Goal: Task Accomplishment & Management: Use online tool/utility

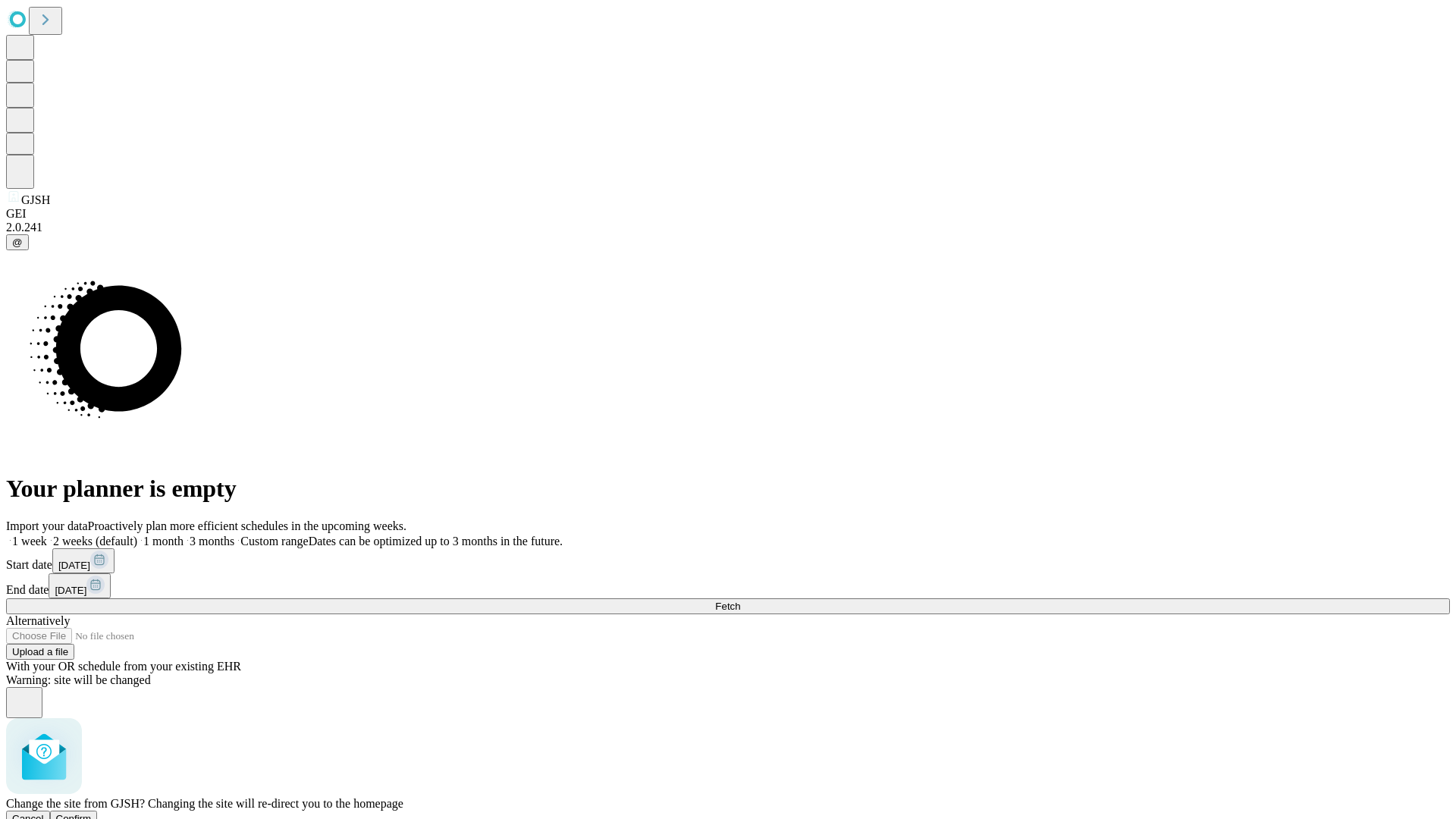
click at [92, 813] on span "Confirm" at bounding box center [74, 819] width 36 height 12
click at [47, 534] on label "1 week" at bounding box center [26, 540] width 41 height 13
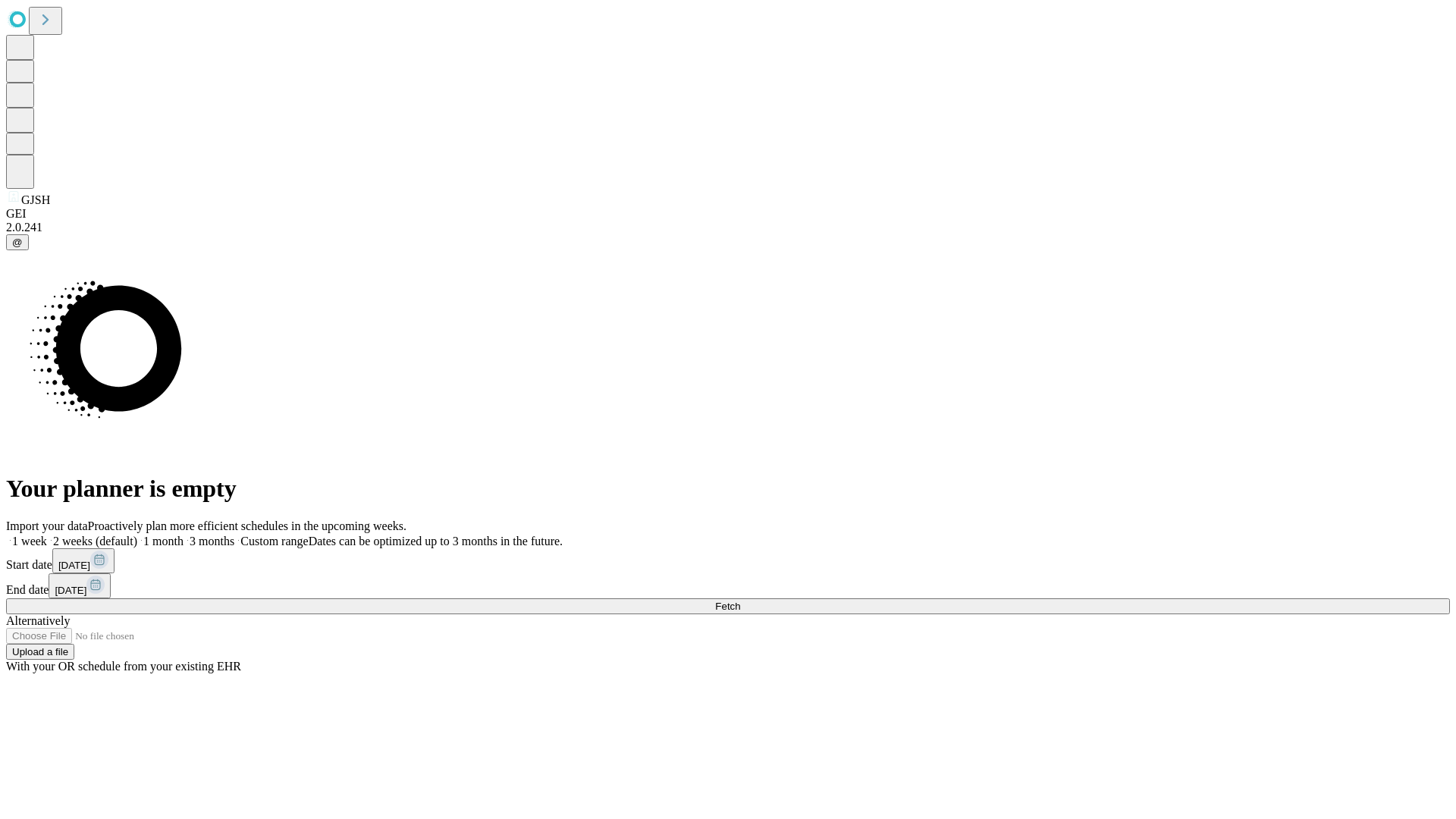
click at [741, 601] on span "Fetch" at bounding box center [728, 607] width 25 height 12
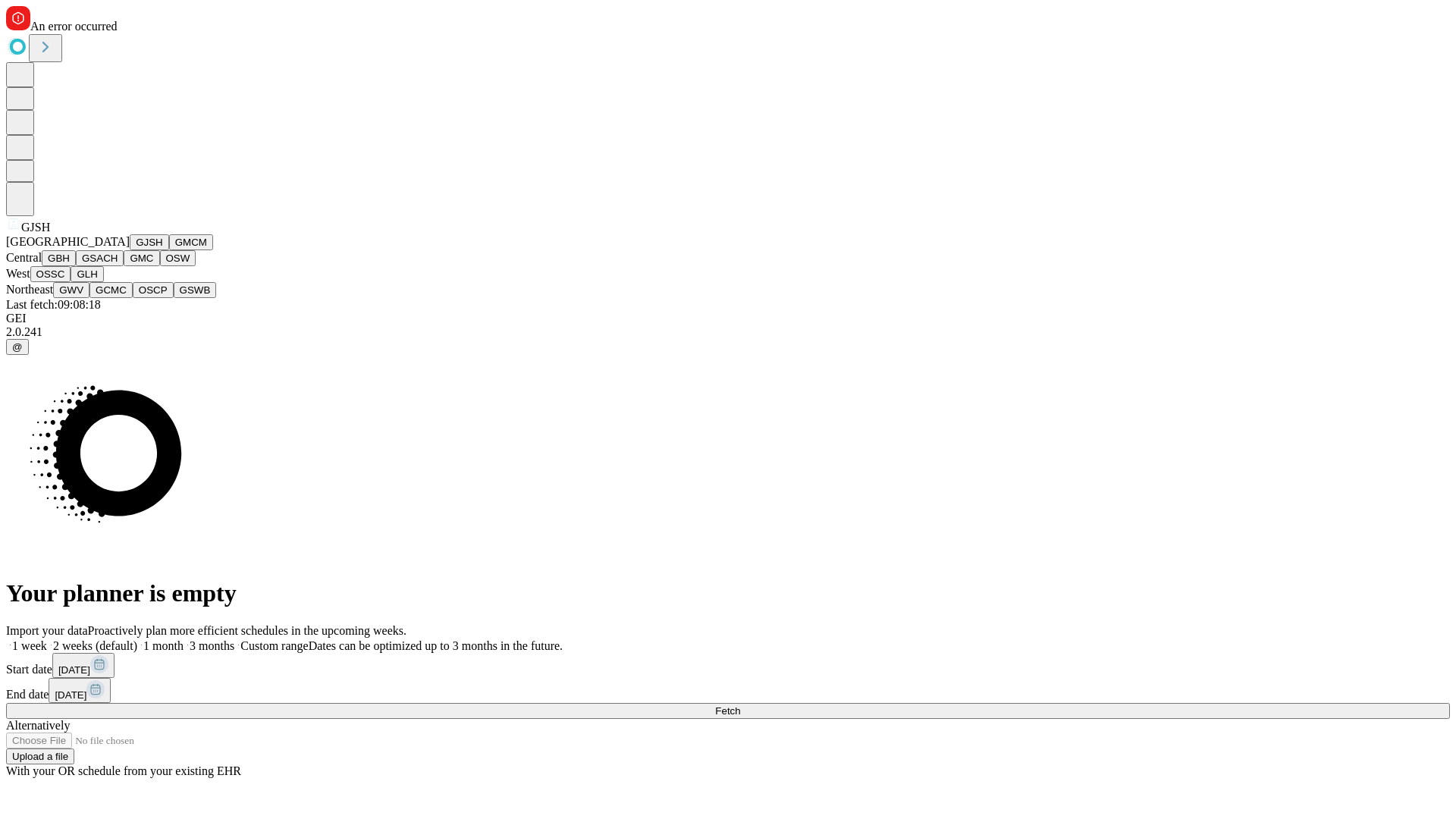
click at [169, 251] on button "GMCM" at bounding box center [191, 242] width 44 height 15
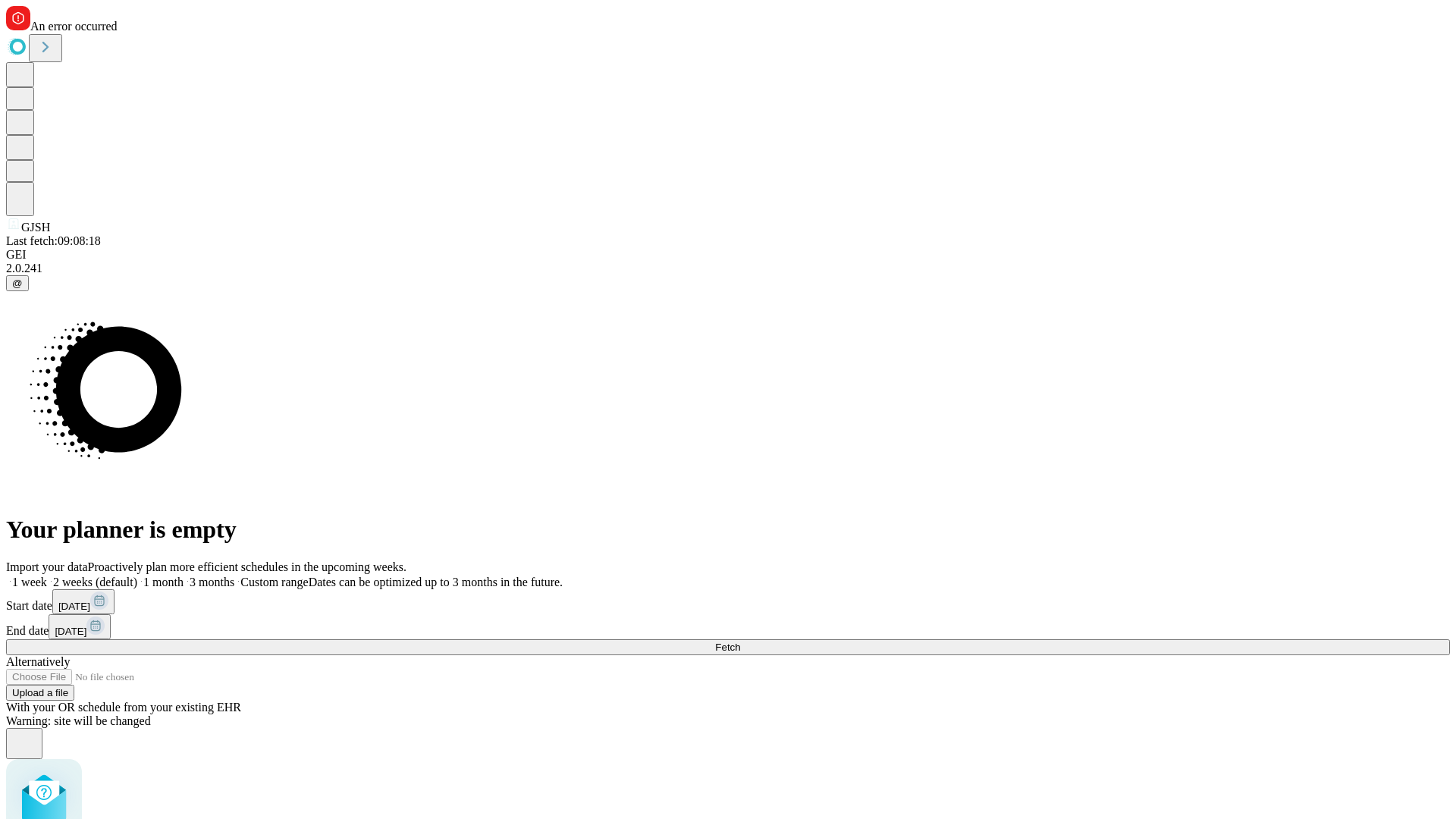
click at [47, 576] on label "1 week" at bounding box center [26, 582] width 41 height 13
click at [741, 642] on span "Fetch" at bounding box center [728, 648] width 25 height 12
click at [47, 576] on label "1 week" at bounding box center [26, 582] width 41 height 13
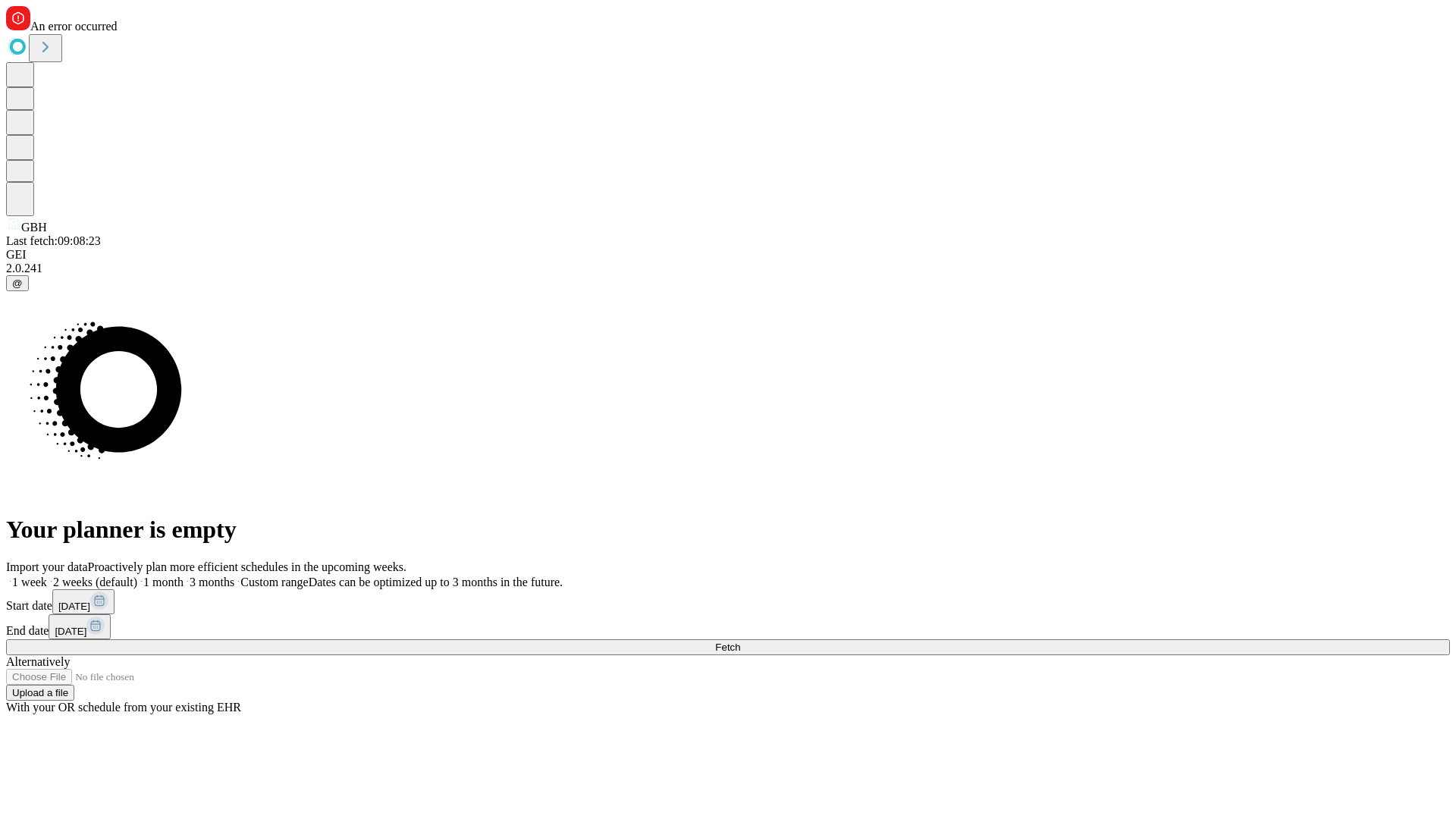
click at [741, 642] on span "Fetch" at bounding box center [728, 648] width 25 height 12
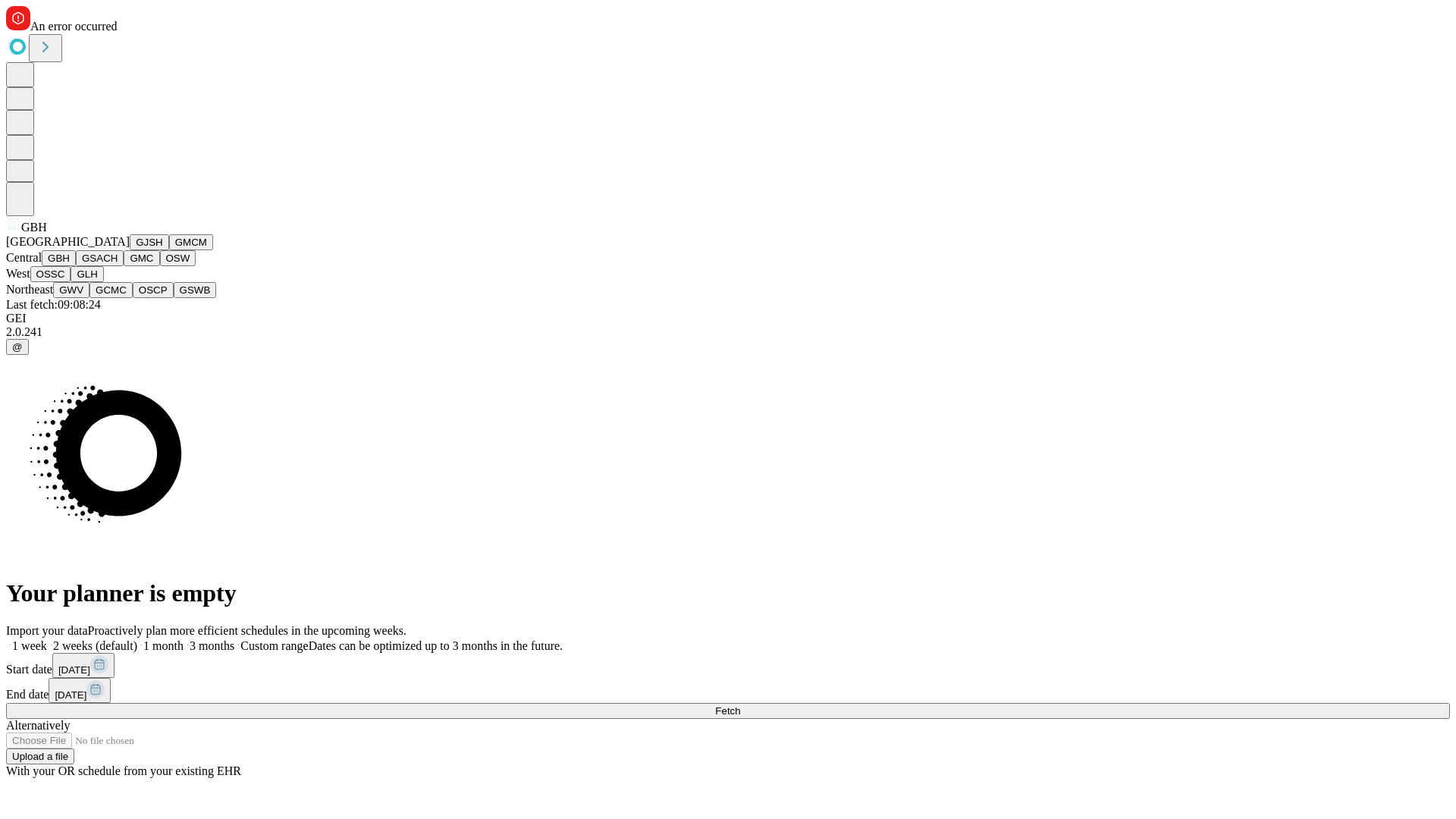
click at [117, 266] on button "GSACH" at bounding box center [99, 258] width 47 height 15
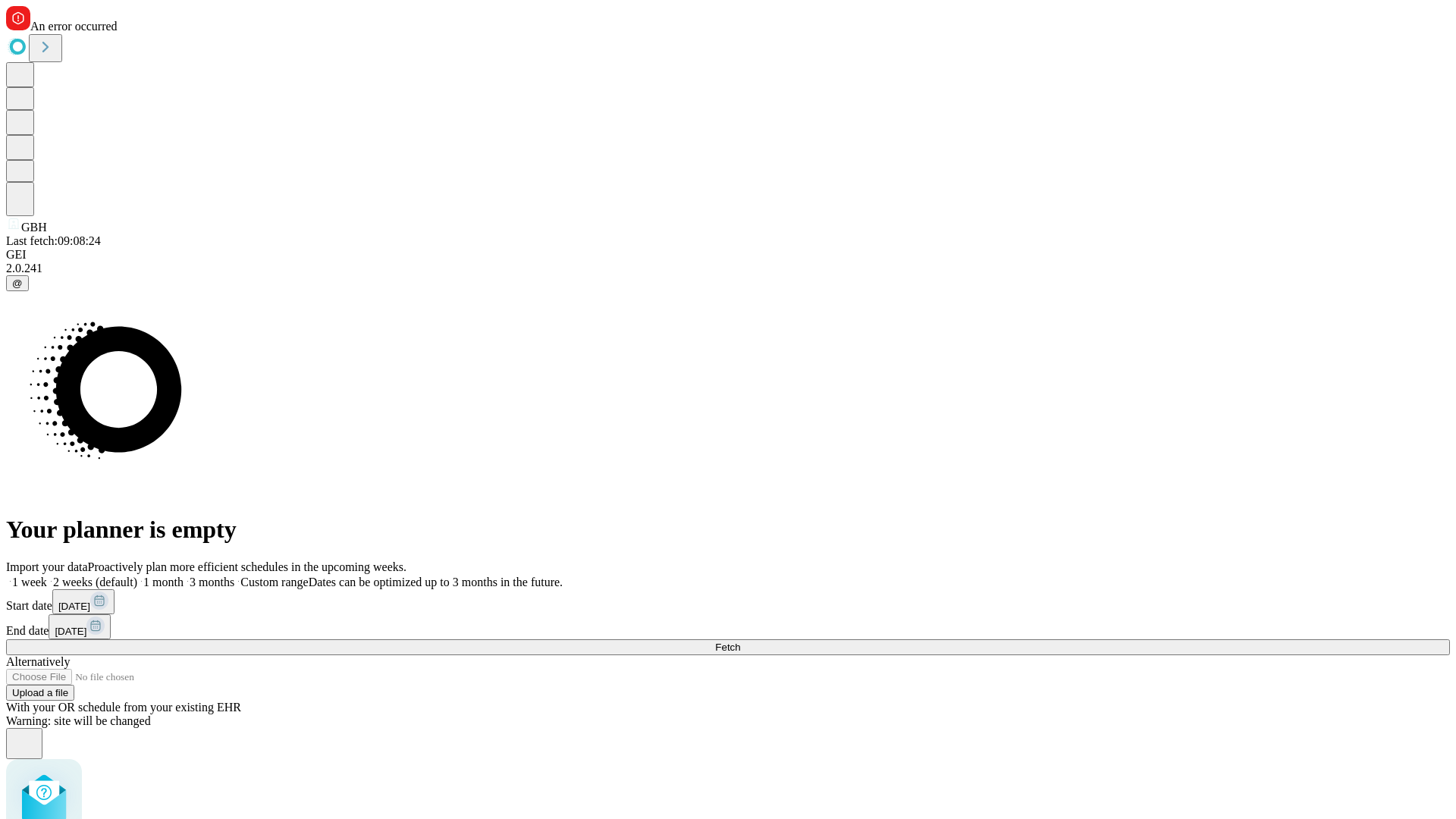
click at [47, 576] on label "1 week" at bounding box center [26, 582] width 41 height 13
click at [741, 642] on span "Fetch" at bounding box center [728, 648] width 25 height 12
click at [47, 576] on label "1 week" at bounding box center [26, 582] width 41 height 13
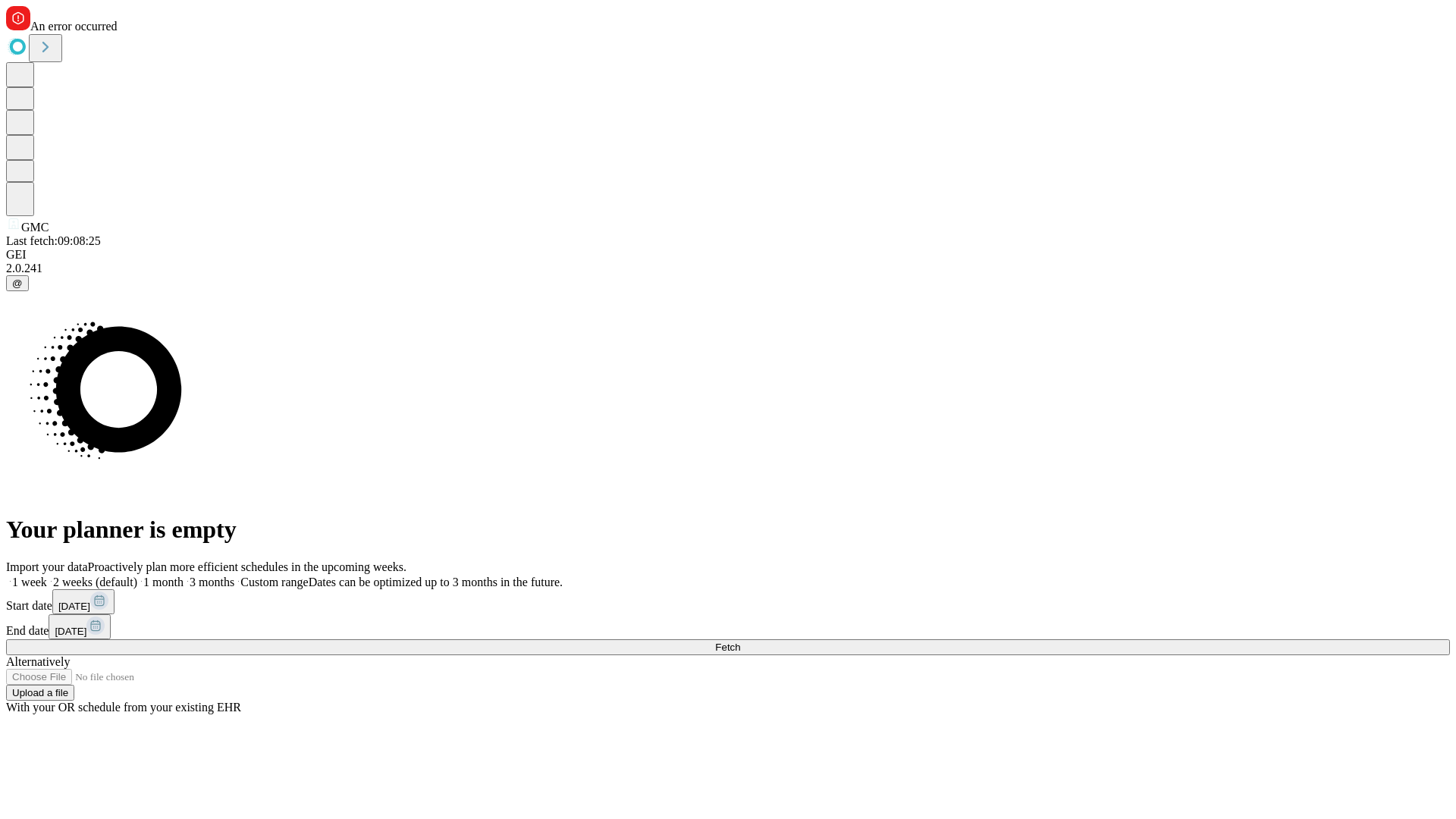
click at [741, 642] on span "Fetch" at bounding box center [728, 648] width 25 height 12
click at [47, 576] on label "1 week" at bounding box center [26, 582] width 41 height 13
click at [741, 642] on span "Fetch" at bounding box center [728, 648] width 25 height 12
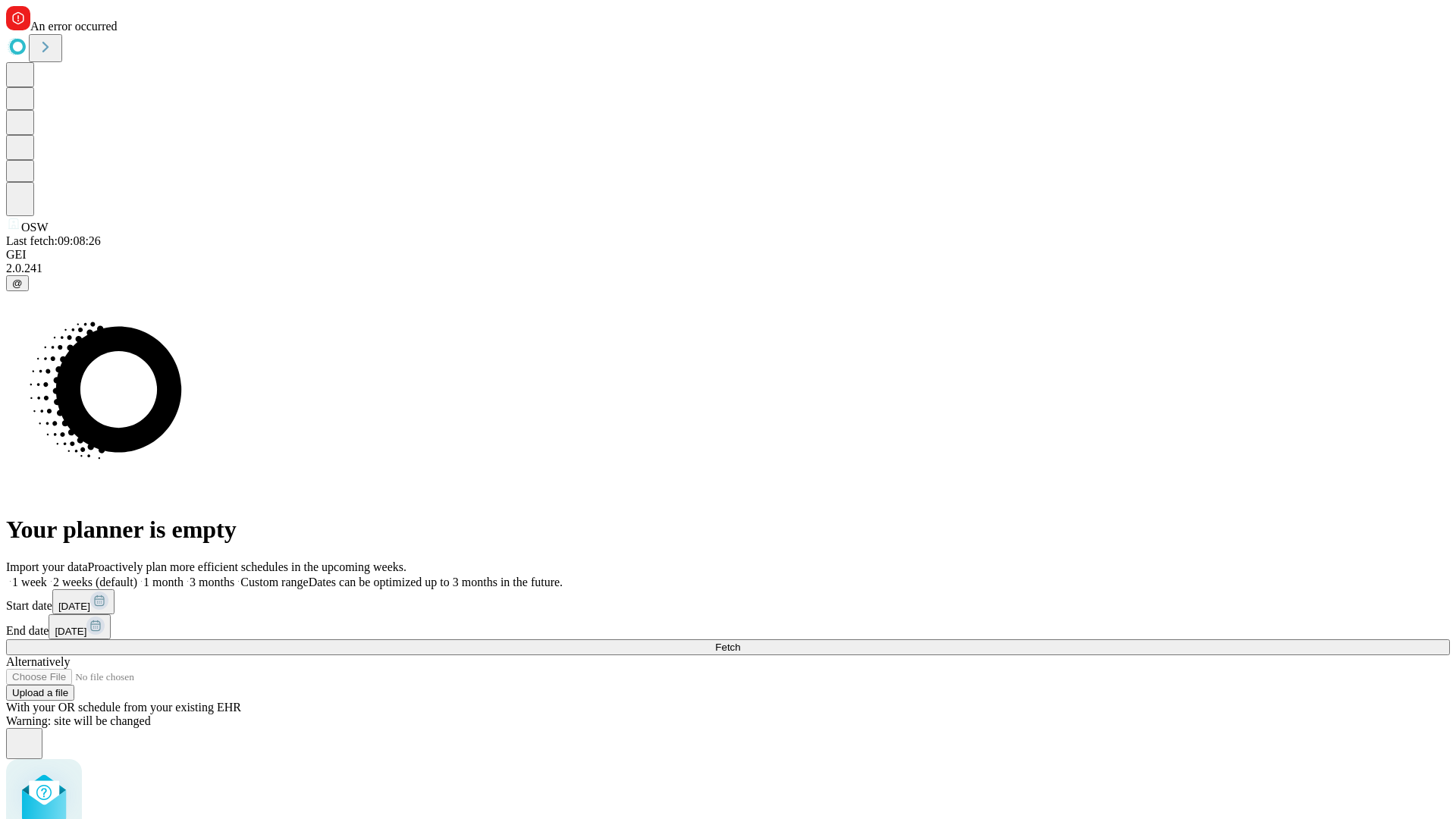
click at [47, 576] on label "1 week" at bounding box center [26, 582] width 41 height 13
click at [741, 642] on span "Fetch" at bounding box center [728, 648] width 25 height 12
click at [47, 576] on label "1 week" at bounding box center [26, 582] width 41 height 13
click at [741, 642] on span "Fetch" at bounding box center [728, 648] width 25 height 12
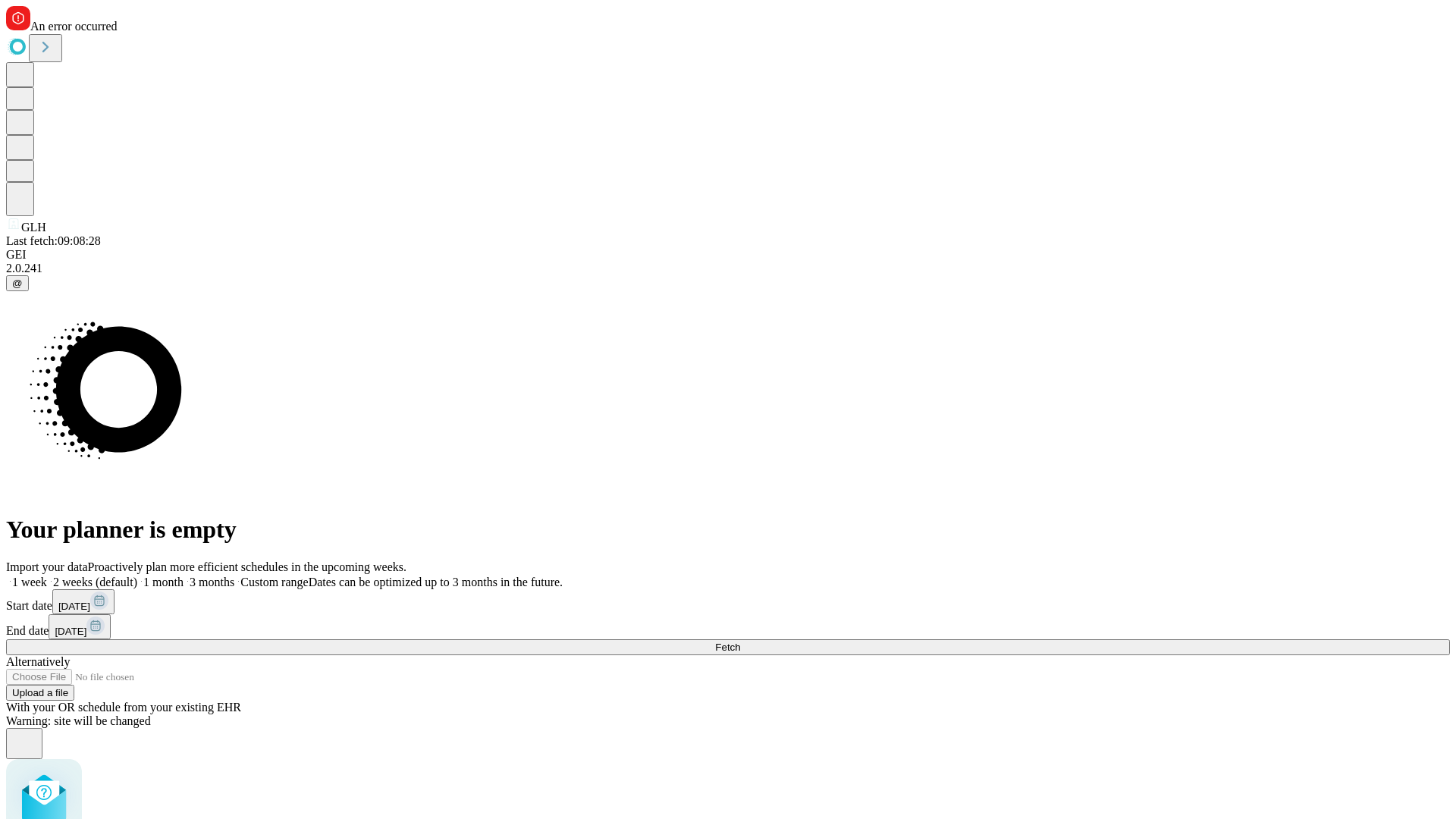
click at [47, 576] on label "1 week" at bounding box center [26, 582] width 41 height 13
click at [741, 642] on span "Fetch" at bounding box center [728, 648] width 25 height 12
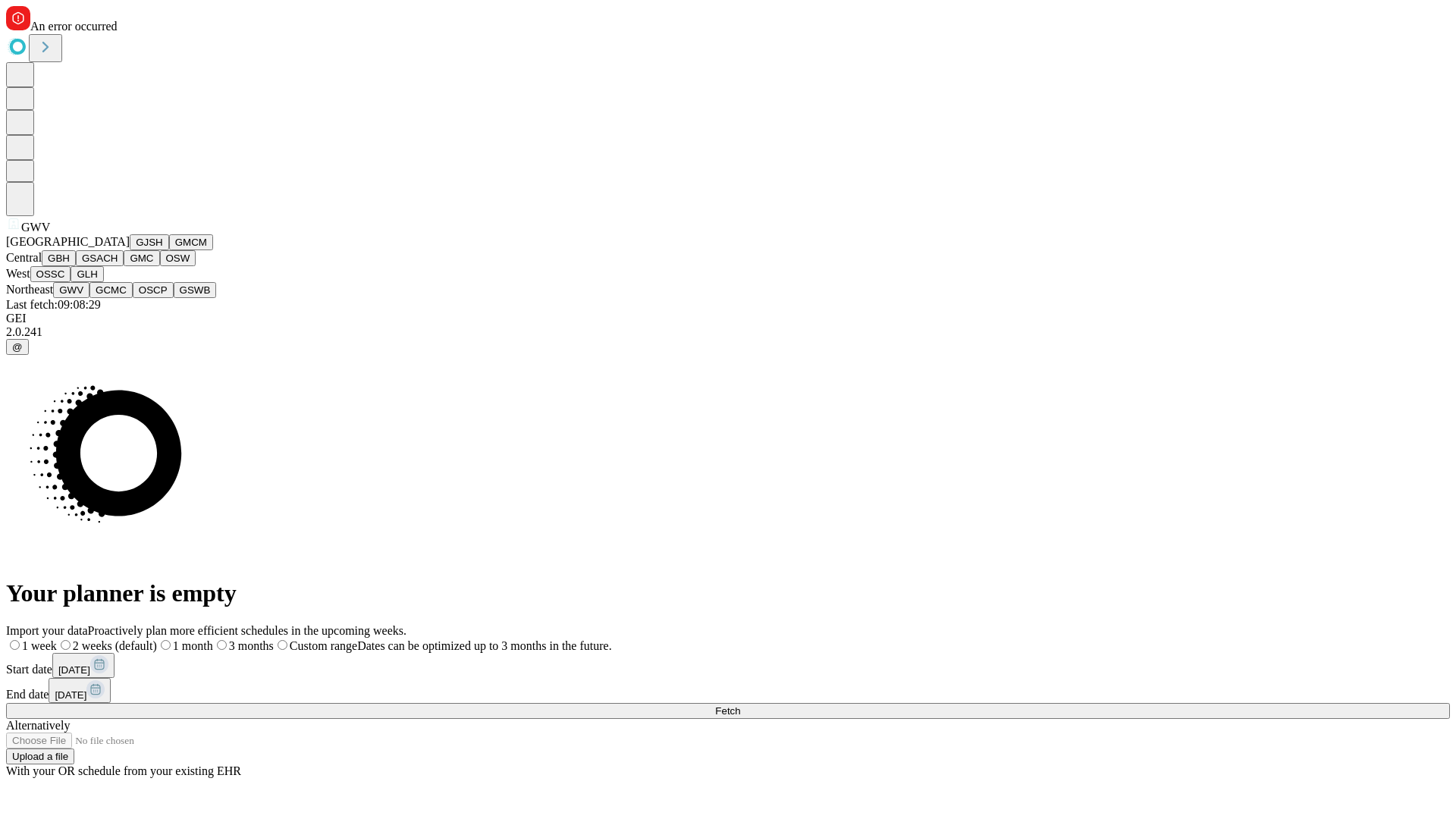
click at [117, 298] on button "GCMC" at bounding box center [110, 289] width 44 height 15
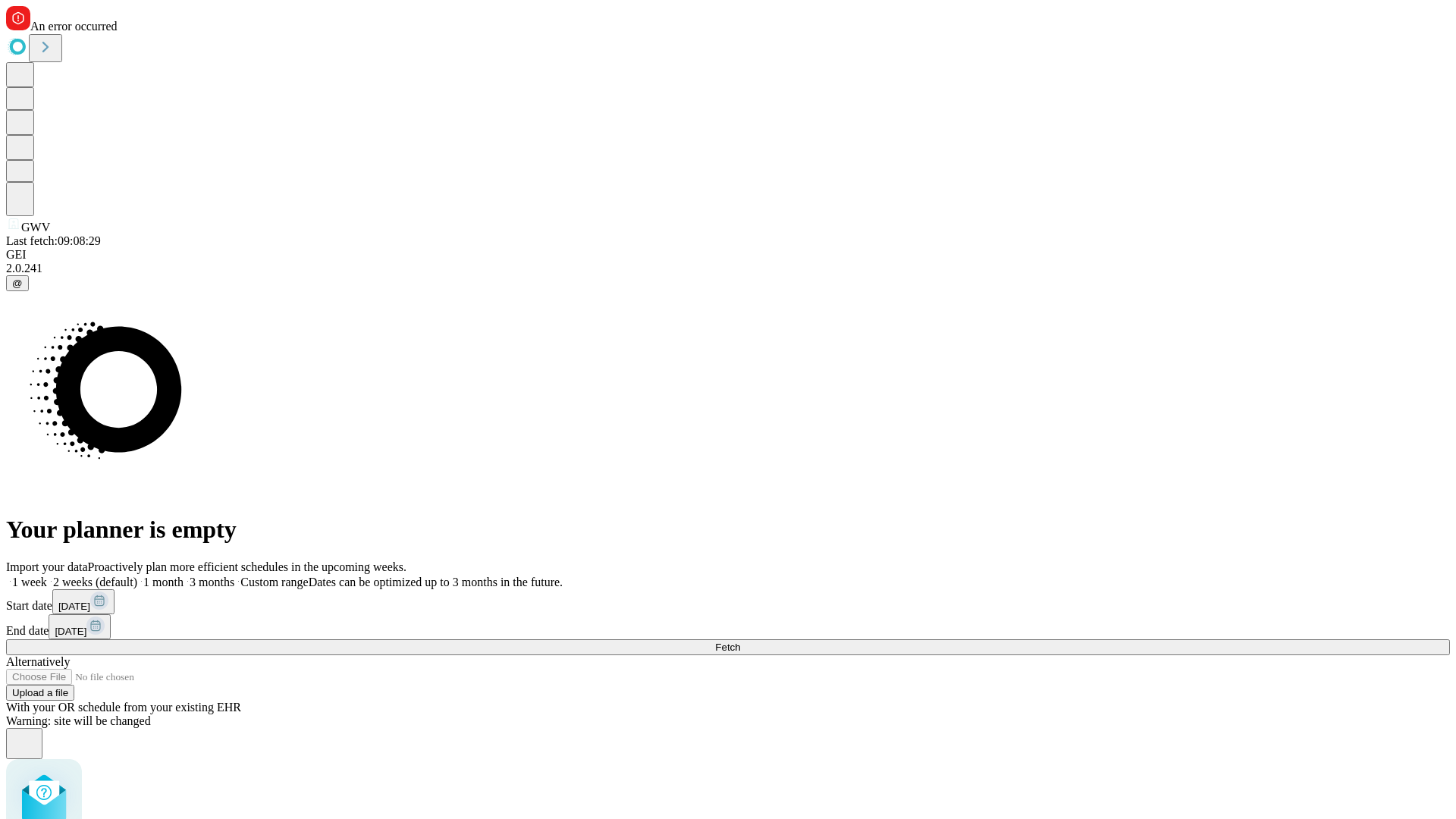
click at [47, 576] on label "1 week" at bounding box center [26, 582] width 41 height 13
click at [741, 642] on span "Fetch" at bounding box center [728, 648] width 25 height 12
